Goal: Task Accomplishment & Management: Manage account settings

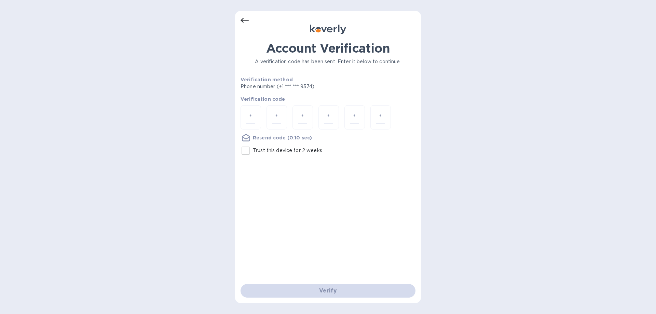
click at [248, 149] on input "Trust this device for 2 weeks" at bounding box center [245, 150] width 14 height 14
checkbox input "true"
click at [255, 109] on div at bounding box center [250, 117] width 20 height 24
type input "5"
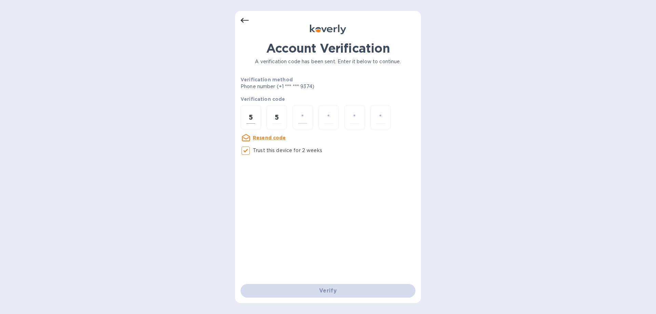
type input "0"
type input "6"
type input "1"
type input "2"
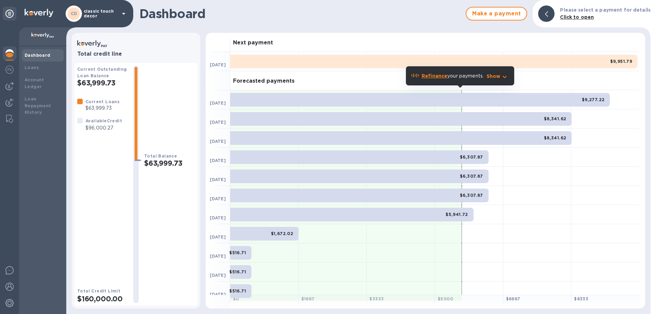
click at [110, 12] on p "classic touch decor" at bounding box center [101, 14] width 34 height 10
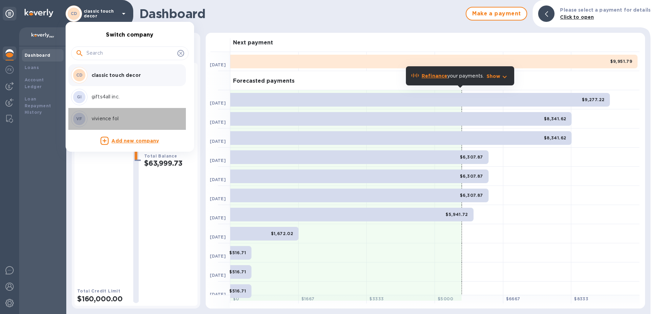
click at [115, 118] on p "vivience fol" at bounding box center [135, 118] width 86 height 7
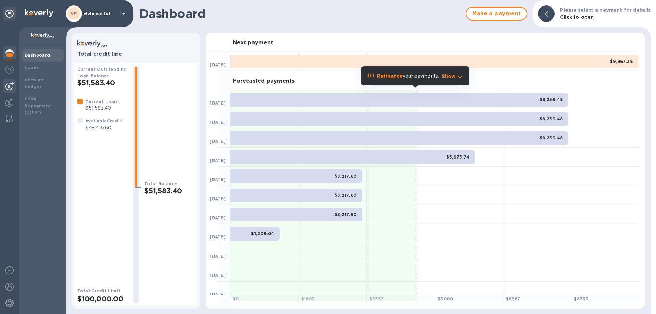
click at [10, 85] on img at bounding box center [9, 86] width 8 height 8
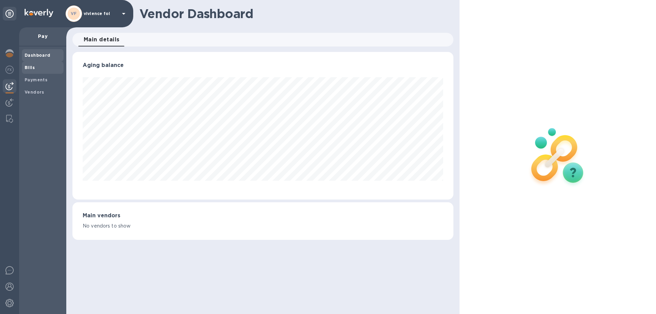
click at [38, 68] on span "Bills" at bounding box center [43, 67] width 36 height 7
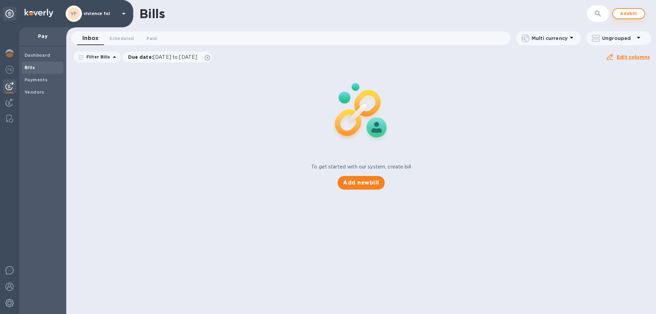
click at [623, 12] on span "Add bill" at bounding box center [628, 14] width 20 height 8
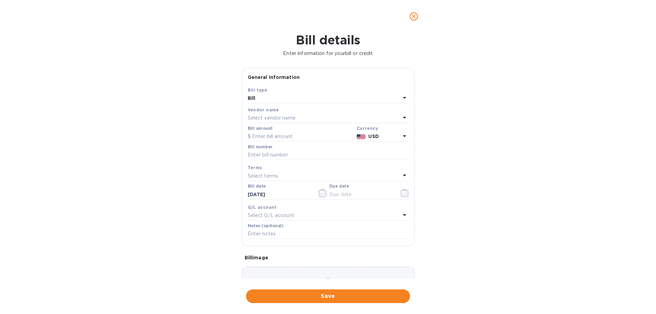
click at [255, 117] on p "Select vendor name" at bounding box center [272, 117] width 48 height 7
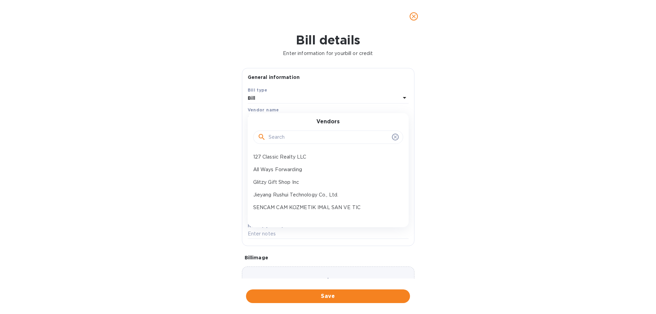
click at [271, 136] on input "text" at bounding box center [328, 137] width 121 height 10
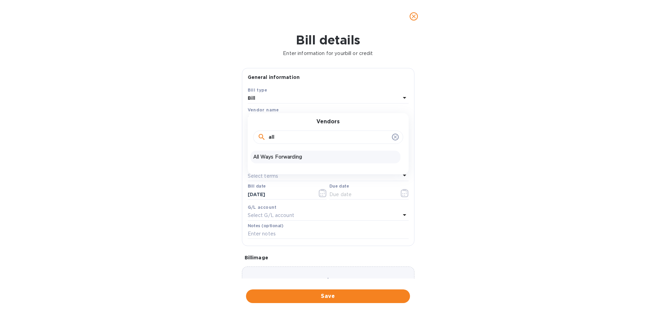
type input "all"
click at [277, 154] on p "All Ways Forwarding" at bounding box center [325, 156] width 144 height 7
click at [277, 135] on input "text" at bounding box center [301, 136] width 106 height 10
type input "7,846.06"
paste input "3876046"
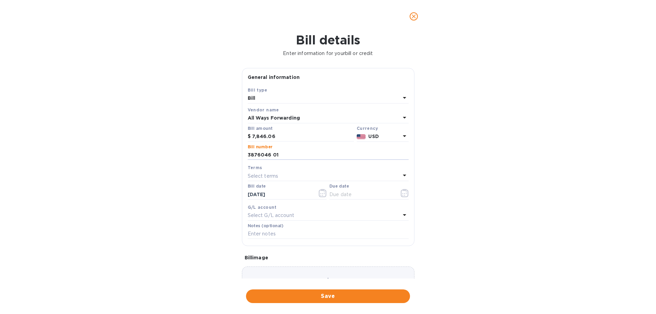
type input "3876046 01"
click at [290, 172] on div "Select terms" at bounding box center [324, 176] width 153 height 10
click at [291, 216] on p "NET 30" at bounding box center [325, 214] width 144 height 7
type input "[DATE]"
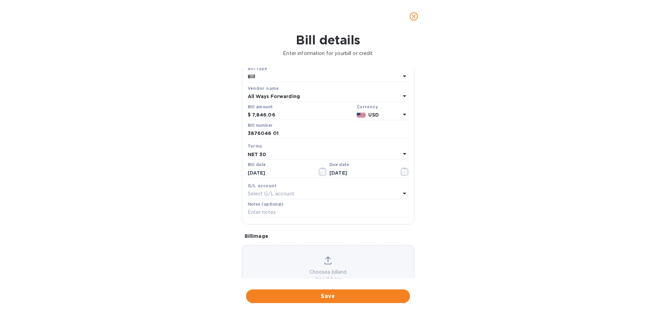
scroll to position [45, 0]
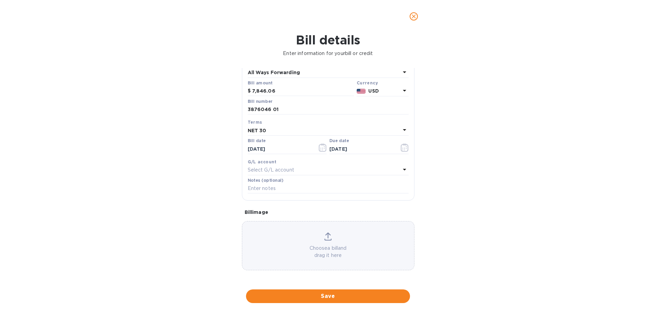
click at [321, 238] on div "Choose a bill and drag it here" at bounding box center [328, 245] width 172 height 27
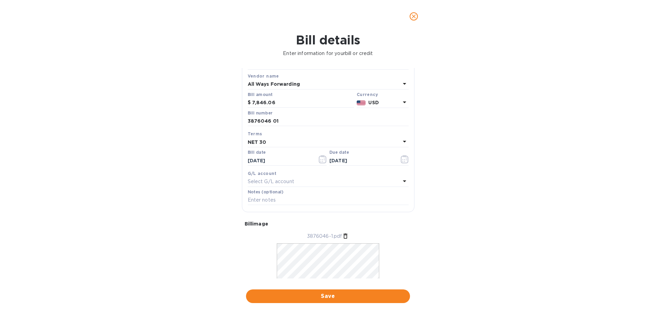
scroll to position [66, 0]
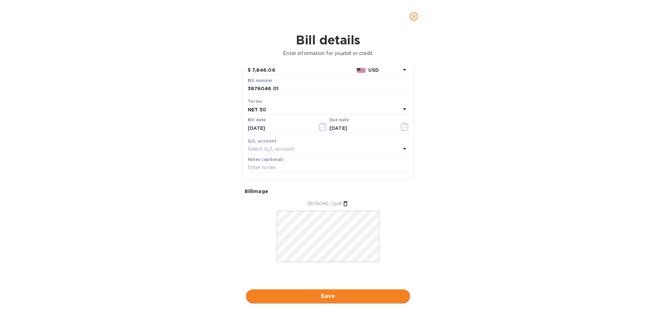
click at [331, 294] on span "Save" at bounding box center [327, 296] width 153 height 8
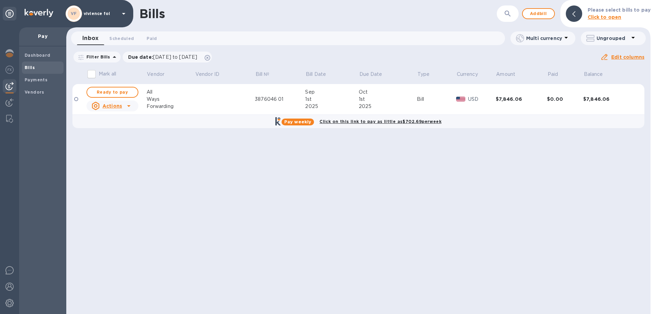
click at [374, 121] on b "Click on this link to pay as little as $702.69 per week" at bounding box center [380, 121] width 122 height 5
checkbox input "true"
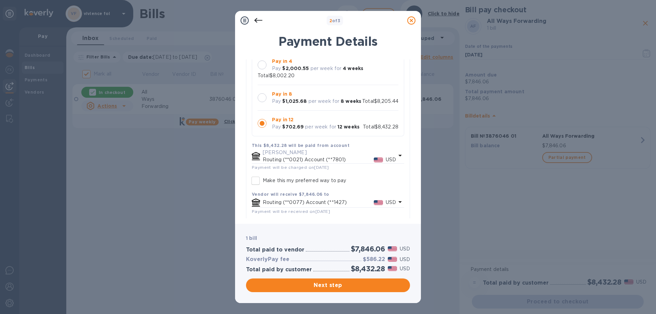
scroll to position [97, 0]
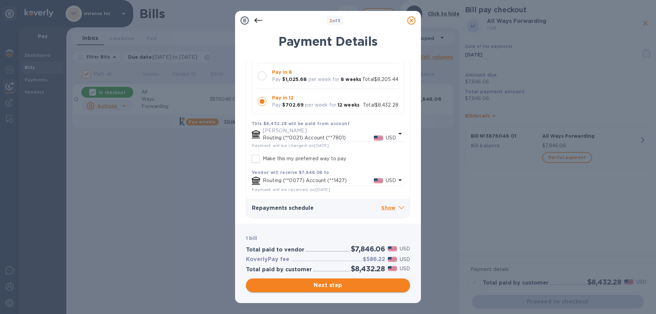
click at [333, 283] on span "Next step" at bounding box center [327, 285] width 153 height 8
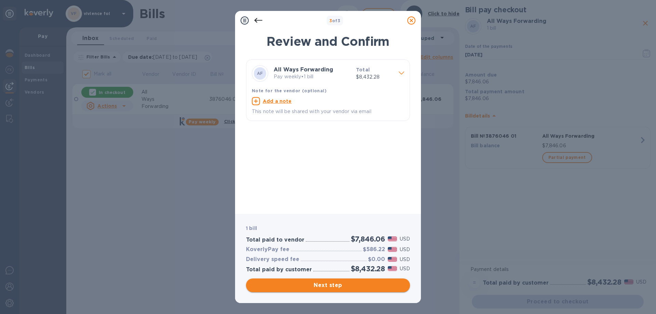
click at [345, 282] on span "Next step" at bounding box center [327, 285] width 153 height 8
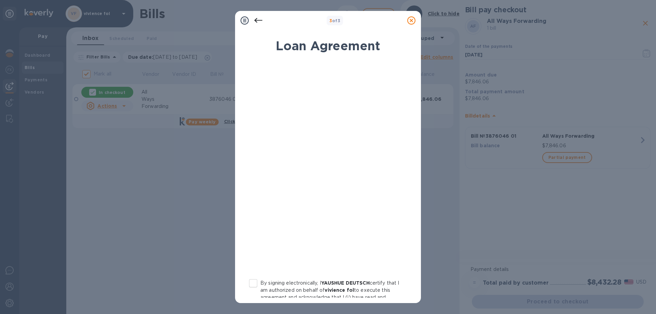
scroll to position [68, 0]
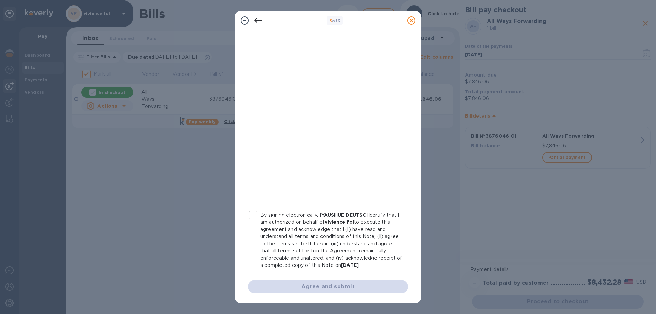
click at [255, 220] on input "By signing electronically, I YAUSHUE DEUTSCH certify that I am authorized on be…" at bounding box center [253, 215] width 14 height 14
checkbox input "true"
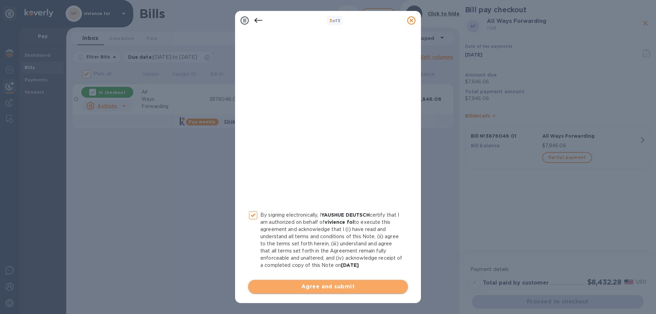
click at [330, 286] on span "Agree and submit" at bounding box center [327, 286] width 149 height 8
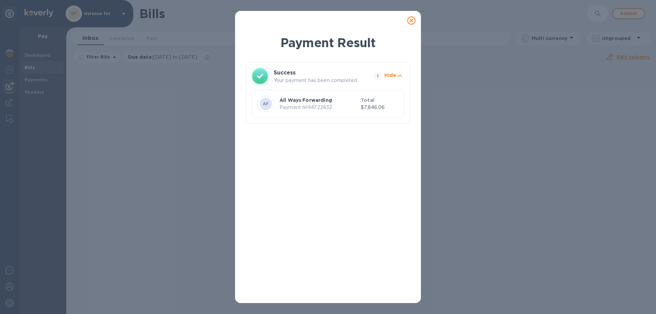
click at [409, 22] on icon at bounding box center [411, 20] width 8 height 8
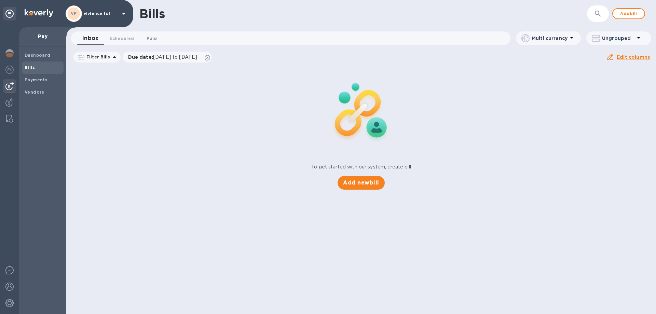
click at [157, 39] on span "Paid 0" at bounding box center [152, 38] width 14 height 7
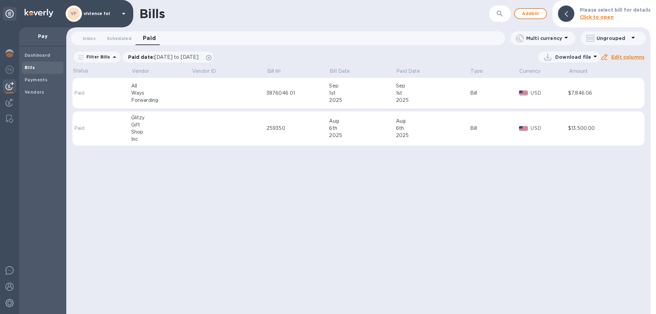
click at [346, 92] on div "1st" at bounding box center [362, 92] width 67 height 7
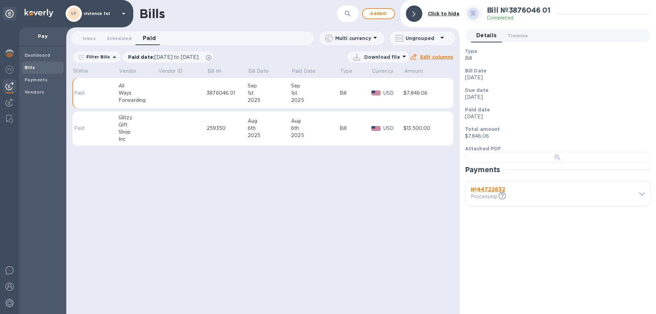
scroll to position [132, 0]
click at [504, 193] on b "№ 44722632" at bounding box center [488, 189] width 34 height 6
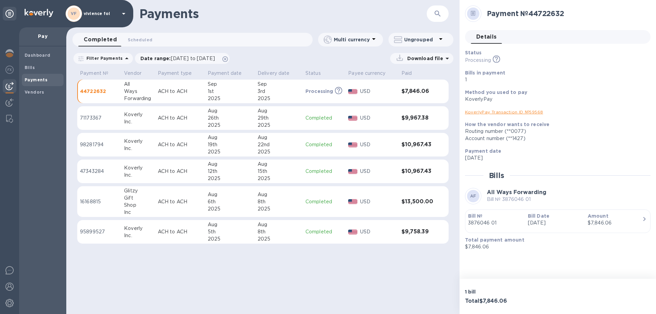
click at [525, 111] on link "KoverlyPay Transaction ID № 59568" at bounding box center [504, 111] width 78 height 5
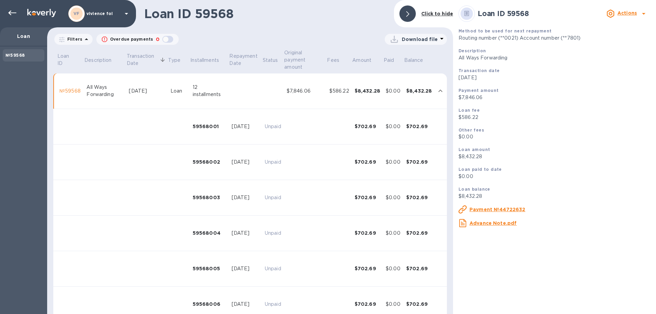
click at [143, 91] on div "[DATE]" at bounding box center [147, 90] width 36 height 7
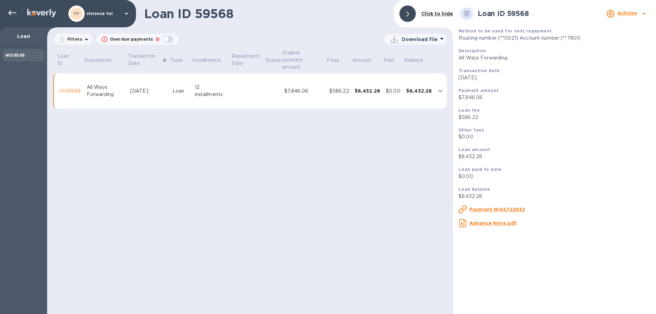
click at [634, 16] on p "Actions" at bounding box center [626, 13] width 19 height 7
click at [618, 41] on b "Change payment method" at bounding box center [609, 41] width 66 height 5
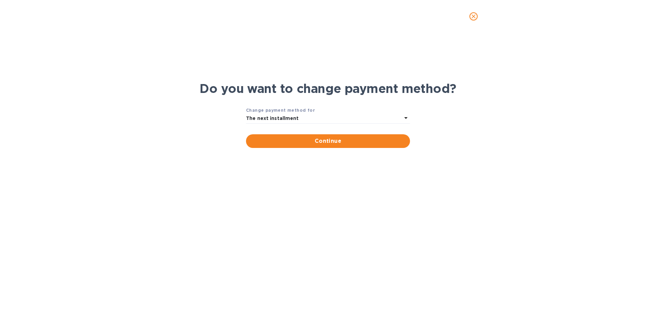
click at [319, 119] on div "The next installment" at bounding box center [324, 119] width 156 height 10
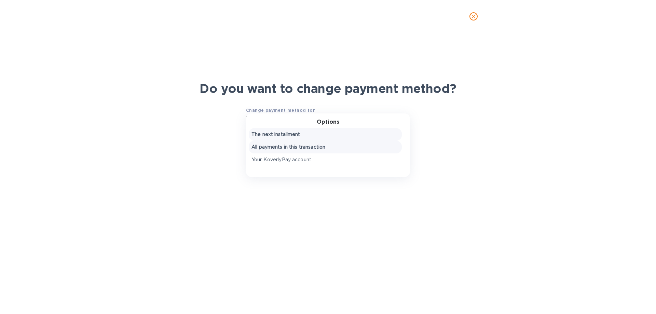
click at [321, 148] on p "All payments in this transaction" at bounding box center [325, 146] width 148 height 7
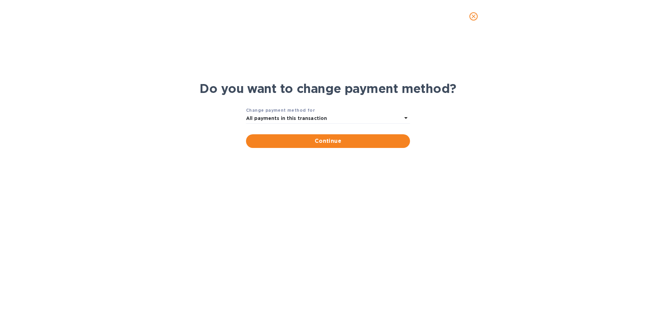
click at [476, 11] on button "close" at bounding box center [473, 16] width 16 height 16
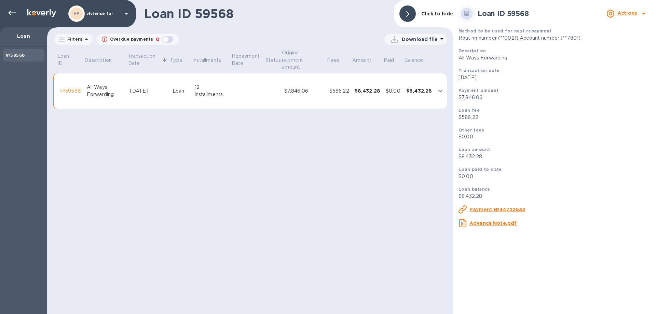
click at [24, 40] on p "Loan" at bounding box center [23, 36] width 36 height 7
click at [9, 11] on icon at bounding box center [12, 13] width 8 height 8
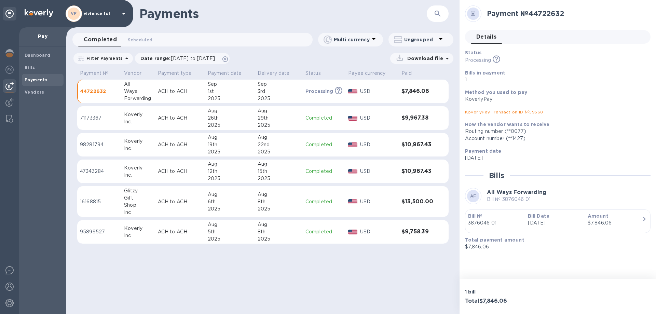
click at [267, 91] on div "3rd" at bounding box center [279, 91] width 42 height 7
click at [487, 112] on link "KoverlyPay Transaction ID № 59568" at bounding box center [504, 111] width 78 height 5
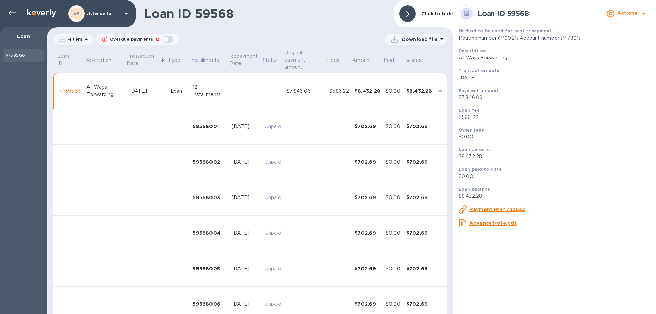
click at [637, 16] on div "Actions" at bounding box center [627, 13] width 22 height 11
click at [601, 43] on b "Change payment method" at bounding box center [609, 41] width 66 height 5
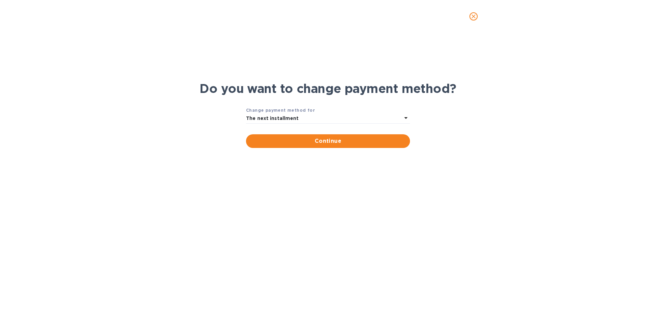
click at [299, 111] on b "Change payment method for" at bounding box center [280, 110] width 69 height 5
click at [283, 118] on b "The next installment" at bounding box center [272, 117] width 53 height 5
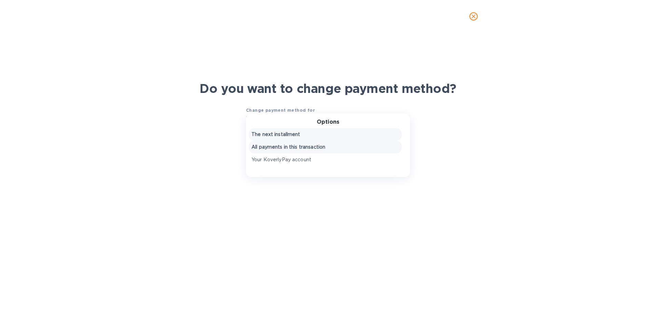
click at [298, 147] on p "All payments in this transaction" at bounding box center [325, 146] width 148 height 7
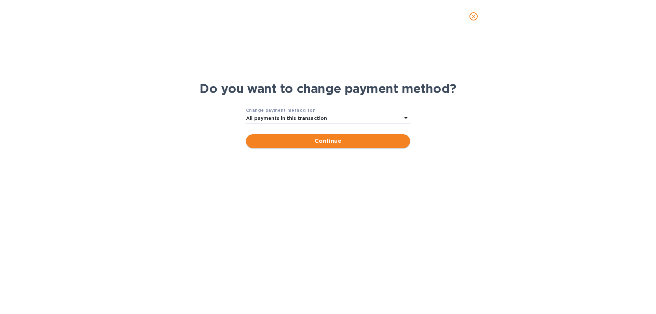
click at [326, 140] on span "Continue" at bounding box center [327, 141] width 153 height 8
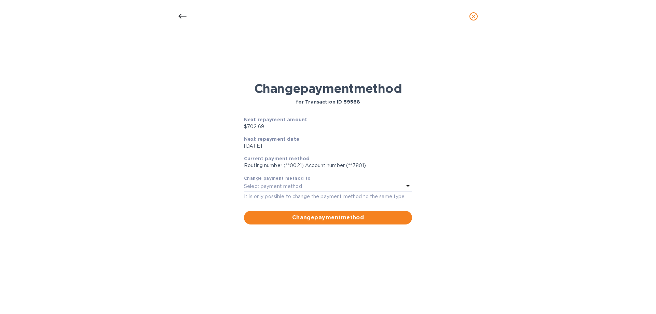
click at [300, 187] on p "Select payment method" at bounding box center [273, 186] width 58 height 7
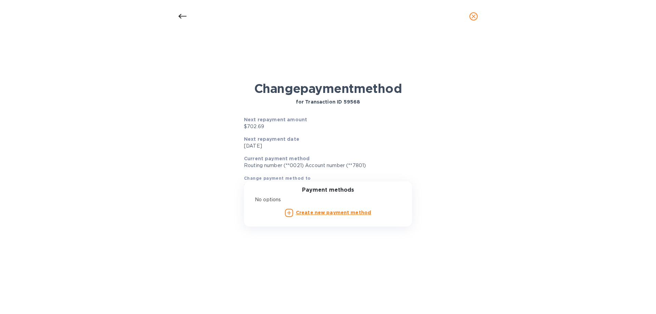
click at [450, 161] on div "Change payment method for Transaction ID 59568 Next repayment amount $702.69 Ne…" at bounding box center [327, 180] width 645 height 233
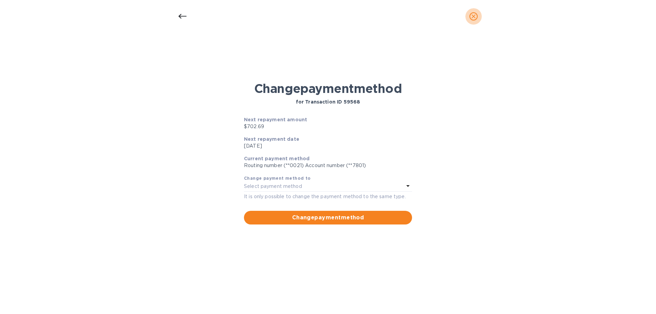
click at [471, 14] on icon "close" at bounding box center [473, 16] width 7 height 7
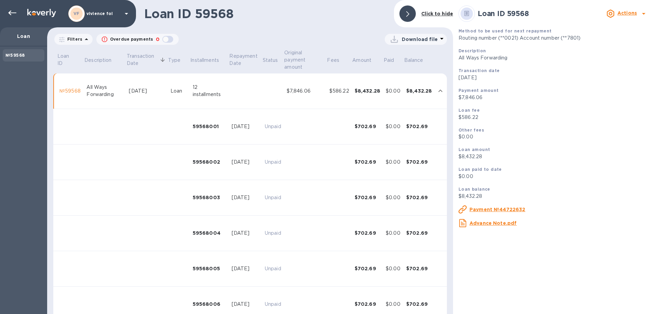
click at [439, 15] on b "Click to hide" at bounding box center [437, 13] width 32 height 5
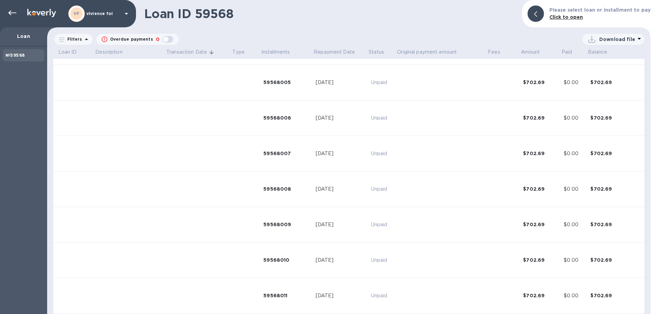
scroll to position [213, 0]
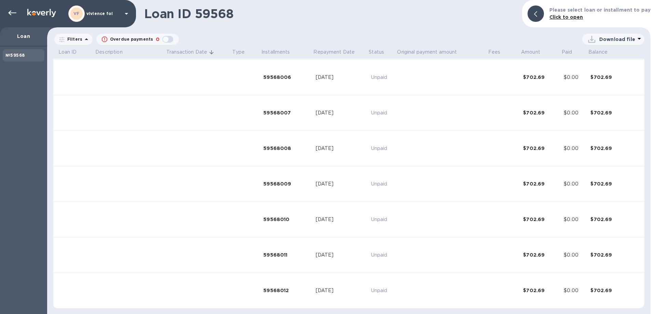
click at [39, 14] on img at bounding box center [41, 13] width 29 height 8
click at [0, 9] on div "VF [PERSON_NAME]" at bounding box center [68, 13] width 136 height 27
click at [9, 9] on div at bounding box center [12, 13] width 14 height 14
click at [13, 12] on icon at bounding box center [12, 13] width 8 height 8
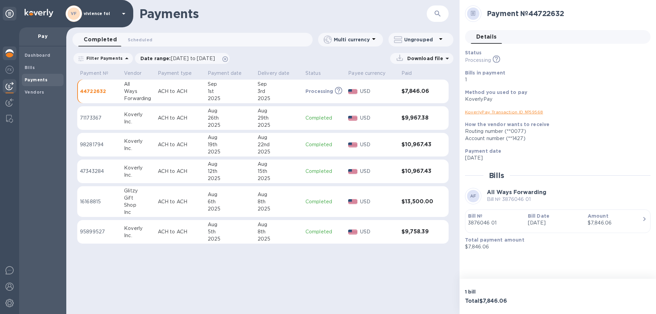
click at [7, 56] on img at bounding box center [9, 53] width 8 height 8
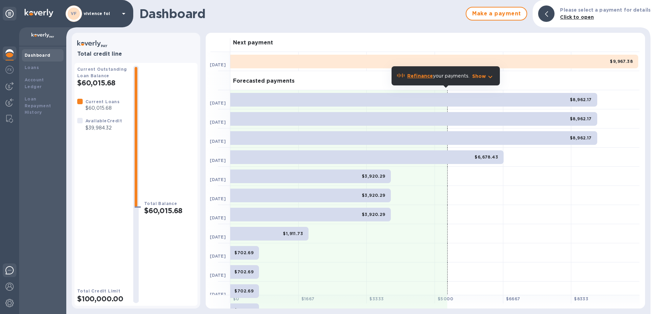
click at [7, 270] on img at bounding box center [9, 270] width 8 height 8
click at [12, 72] on img at bounding box center [9, 70] width 8 height 8
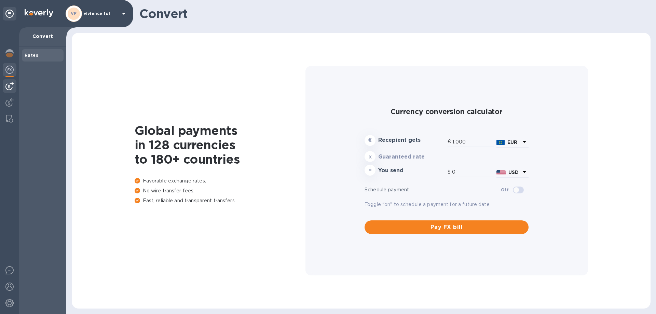
click at [13, 86] on img at bounding box center [9, 86] width 8 height 8
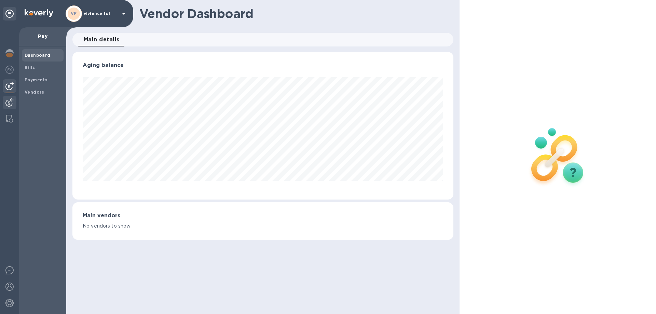
scroll to position [148, 380]
click at [11, 99] on img at bounding box center [9, 102] width 8 height 8
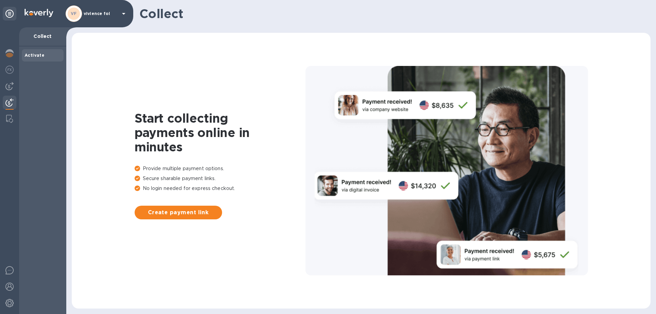
click at [11, 100] on img at bounding box center [9, 102] width 8 height 8
click at [10, 86] on img at bounding box center [9, 86] width 8 height 8
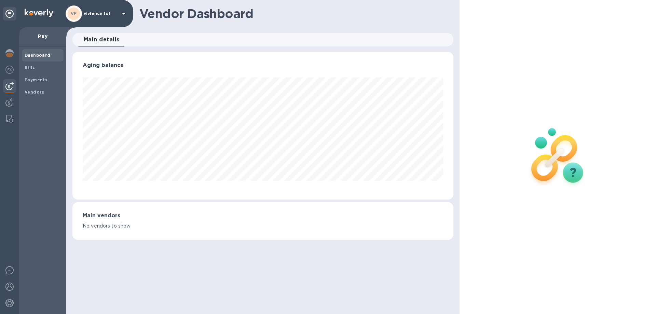
scroll to position [148, 380]
click at [10, 71] on img at bounding box center [9, 70] width 8 height 8
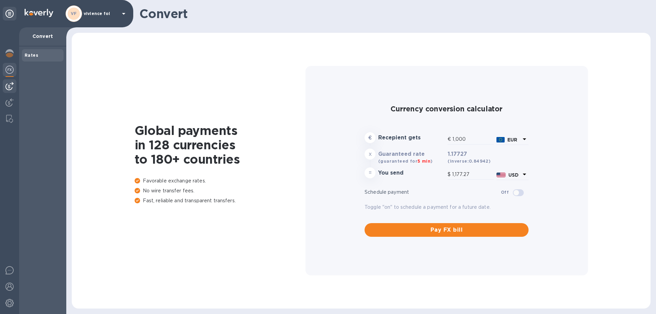
click at [9, 83] on img at bounding box center [9, 86] width 8 height 8
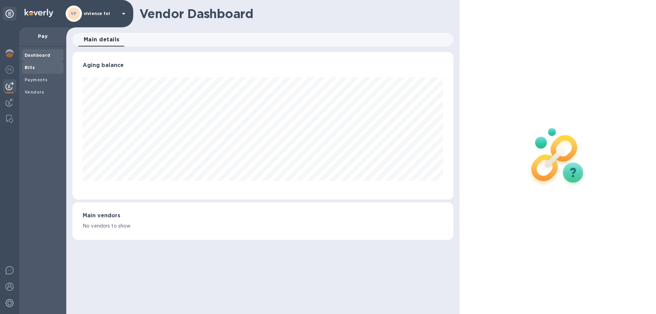
click at [30, 69] on b "Bills" at bounding box center [30, 67] width 10 height 5
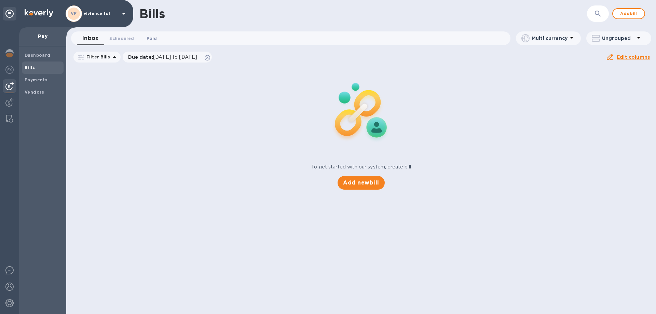
click at [151, 38] on span "Paid 0" at bounding box center [152, 38] width 10 height 7
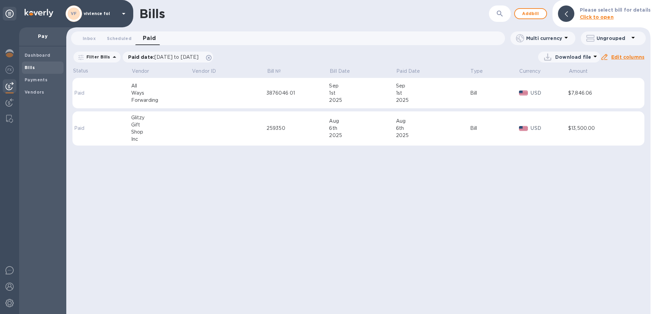
click at [439, 94] on div "1st" at bounding box center [433, 92] width 74 height 7
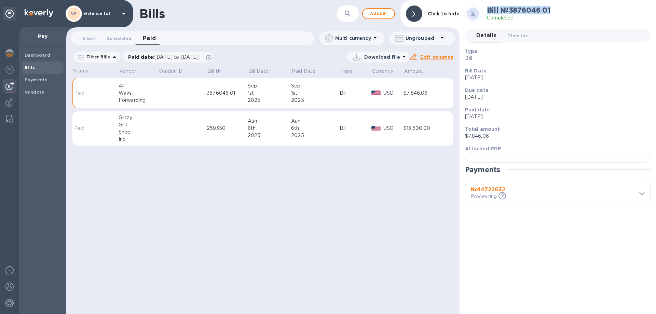
drag, startPoint x: 552, startPoint y: 10, endPoint x: 487, endPoint y: 10, distance: 64.5
click at [487, 10] on h2 "Bill № 3876046 01" at bounding box center [519, 10] width 64 height 9
copy h2 "Bill № 3876046 01"
click at [374, 236] on div "Bills ​ Add [PERSON_NAME] to hide Inbox 0 Scheduled 0 Paid 0 Multi currency Ung…" at bounding box center [262, 157] width 393 height 314
